Goal: Task Accomplishment & Management: Use online tool/utility

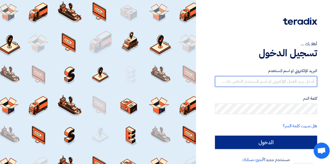
type input "[PERSON_NAME][EMAIL_ADDRESS][PERSON_NAME][DOMAIN_NAME]"
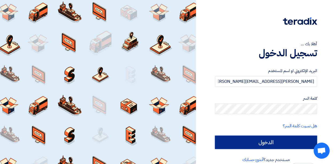
click at [246, 146] on input "الدخول" at bounding box center [266, 141] width 102 height 13
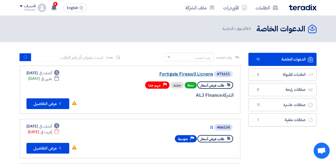
click at [185, 75] on link "Fortigate Fireawll Licnens" at bounding box center [159, 74] width 107 height 5
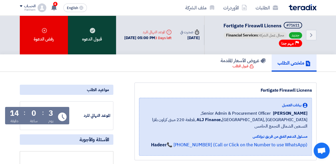
click at [87, 41] on div "قبول الدعوه" at bounding box center [92, 34] width 48 height 39
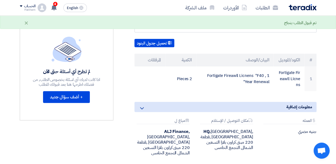
scroll to position [125, 0]
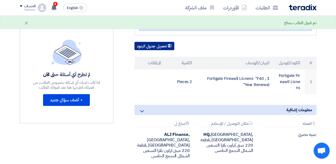
click at [155, 44] on button "تحميل جدول البنود" at bounding box center [154, 46] width 40 height 9
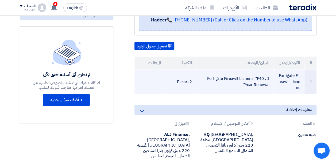
click at [159, 89] on td at bounding box center [149, 81] width 31 height 25
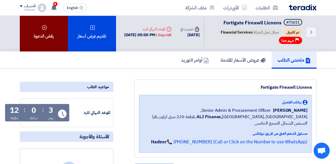
scroll to position [2, 0]
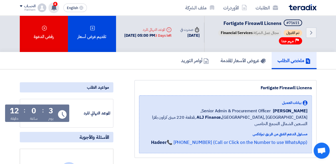
click at [55, 10] on div "4 تم نشر طلب عروض أسعار جديد - شاهد التفاصيل 6 minutes ago تم ترسية طلب Lenovo …" at bounding box center [53, 7] width 11 height 11
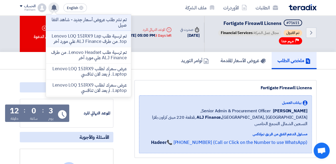
click at [99, 43] on p "تم ترسية طلب Lenovo LOQ 15IRX9 Laptop. من طرف ALJ Finance علي مورد أخر" at bounding box center [88, 38] width 76 height 11
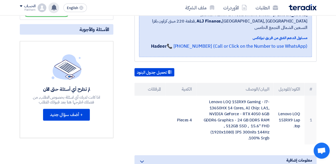
scroll to position [20, 0]
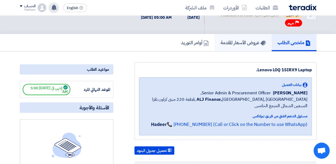
click at [245, 42] on h5 "عروض الأسعار المقدمة" at bounding box center [242, 42] width 45 height 6
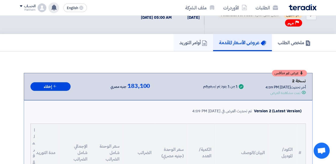
click at [194, 41] on h5 "أوامر التوريد" at bounding box center [193, 42] width 28 height 6
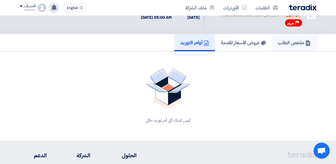
click at [290, 40] on h5 "ملخص الطلب" at bounding box center [294, 42] width 33 height 6
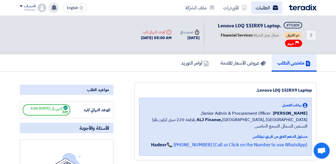
click at [272, 8] on link "الطلبات" at bounding box center [266, 7] width 31 height 13
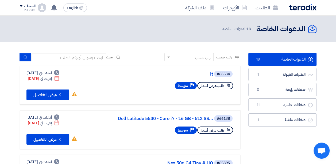
click at [291, 59] on link "الدعوات الخاصة الدعوات الخاصة 18" at bounding box center [282, 59] width 68 height 13
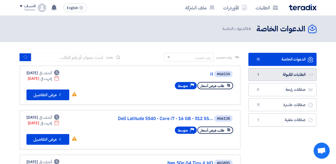
click at [292, 77] on link "الطلبات المقبولة الطلبات المقبولة 1" at bounding box center [282, 74] width 68 height 13
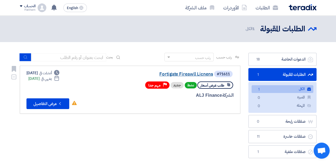
click at [185, 74] on link "Fortigate Fireawll Licnens" at bounding box center [159, 74] width 107 height 5
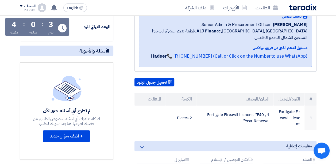
scroll to position [89, 0]
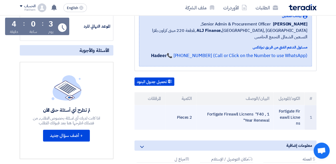
click at [248, 118] on td "Fortigate Fireawll Licnens "F40 , 1 Year Renewal"" at bounding box center [234, 117] width 77 height 25
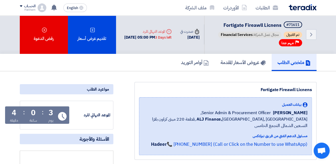
scroll to position [0, 0]
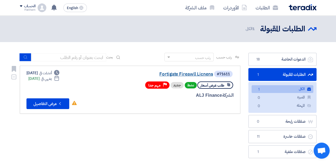
click at [188, 73] on link "Fortigate Fireawll Licnens" at bounding box center [159, 74] width 107 height 5
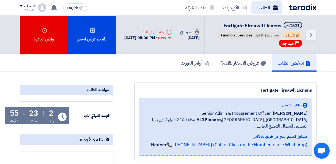
click at [264, 8] on link "الطلبات" at bounding box center [266, 7] width 31 height 13
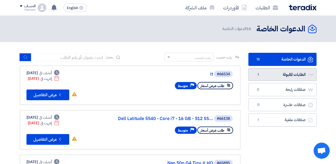
click at [298, 75] on link "الطلبات المقبولة الطلبات المقبولة 1" at bounding box center [282, 74] width 68 height 13
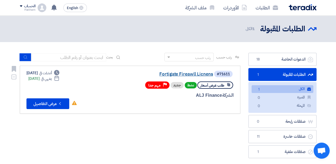
click at [186, 74] on link "Fortigate Fireawll Licnens" at bounding box center [159, 74] width 107 height 5
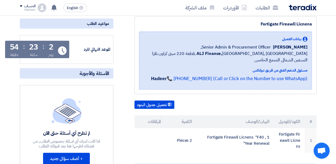
scroll to position [80, 0]
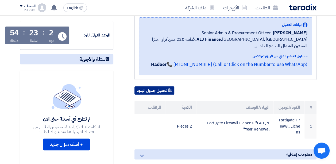
click at [157, 88] on button "تحميل جدول البنود" at bounding box center [154, 90] width 40 height 9
